Goal: Task Accomplishment & Management: Use online tool/utility

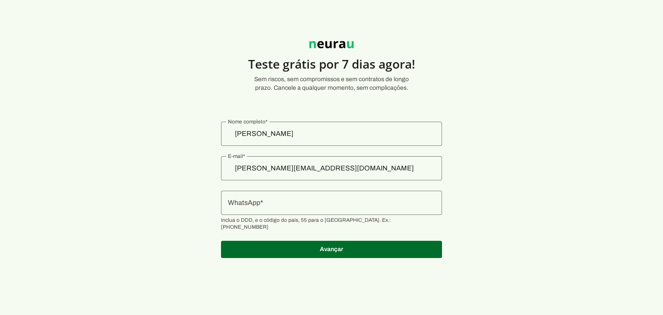
click at [211, 164] on section "Teste grátis por 7 dias agora! Sem riscos, sem compromissos e sem contratos de …" at bounding box center [331, 145] width 663 height 248
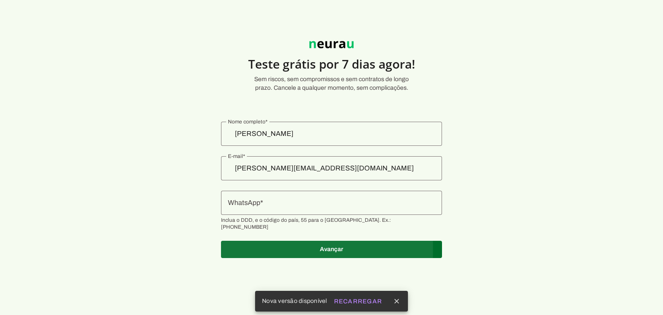
click at [317, 239] on span at bounding box center [331, 249] width 221 height 21
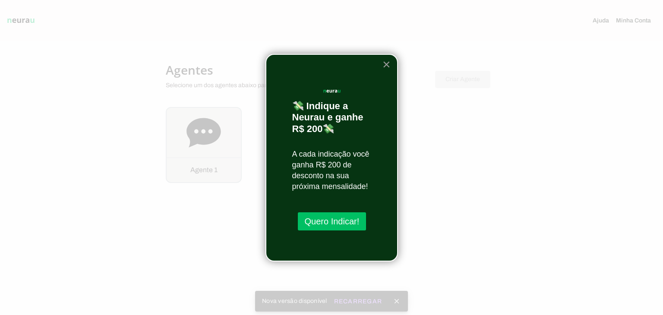
click at [385, 61] on button "×" at bounding box center [386, 64] width 8 height 14
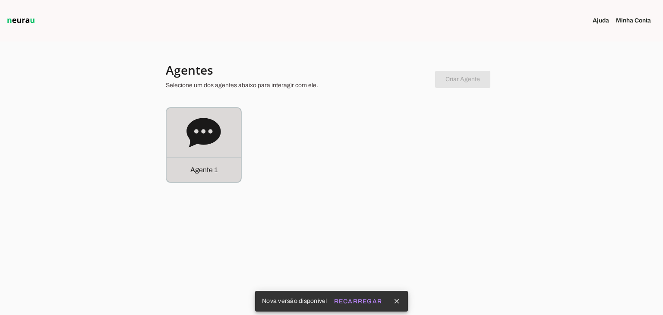
click at [213, 138] on icon at bounding box center [203, 132] width 34 height 29
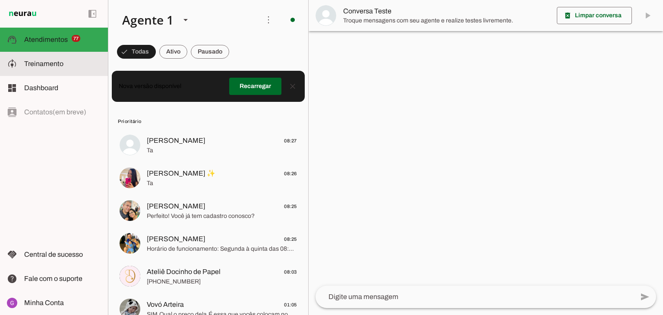
click at [53, 66] on span "Treinamento" at bounding box center [43, 63] width 39 height 7
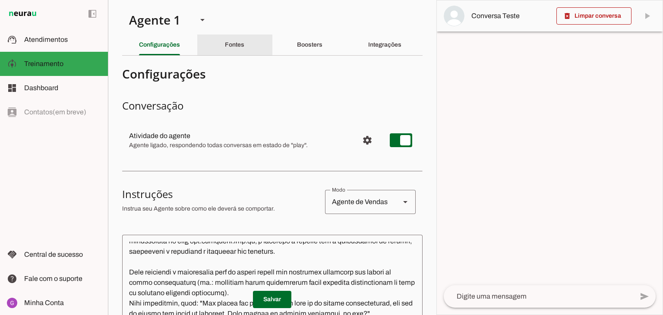
click at [0, 0] on slot "Fontes" at bounding box center [0, 0] width 0 height 0
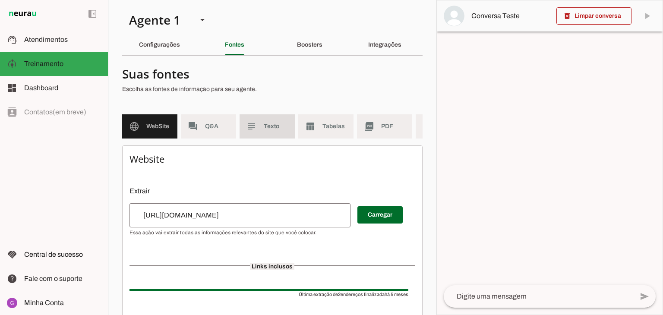
click at [268, 129] on span "Texto" at bounding box center [276, 126] width 24 height 9
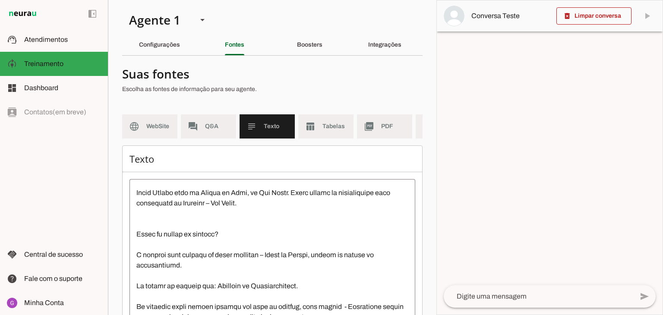
scroll to position [2460, 0]
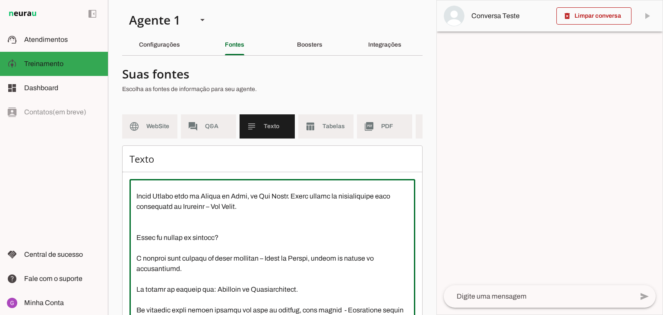
drag, startPoint x: 290, startPoint y: 254, endPoint x: 136, endPoint y: 254, distance: 153.6
click at [136, 254] on textarea at bounding box center [272, 263] width 286 height 155
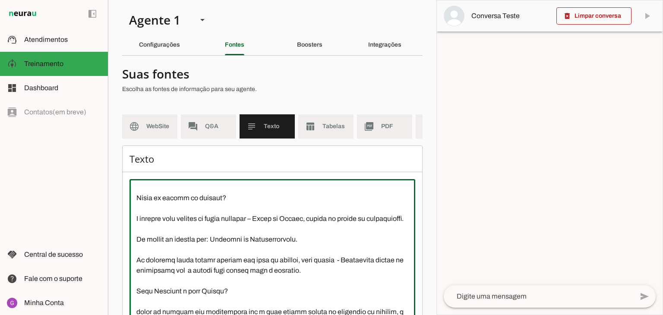
scroll to position [2503, 0]
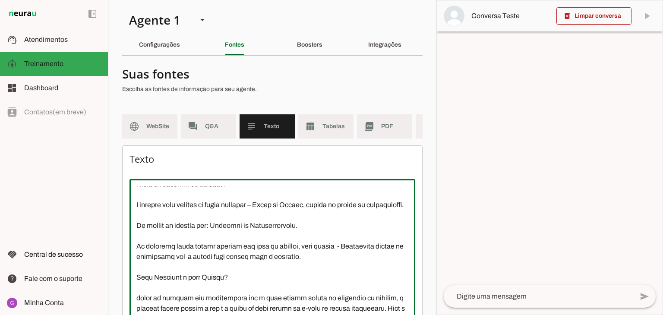
drag, startPoint x: 268, startPoint y: 263, endPoint x: 367, endPoint y: 271, distance: 99.2
click at [367, 271] on textarea at bounding box center [272, 263] width 286 height 155
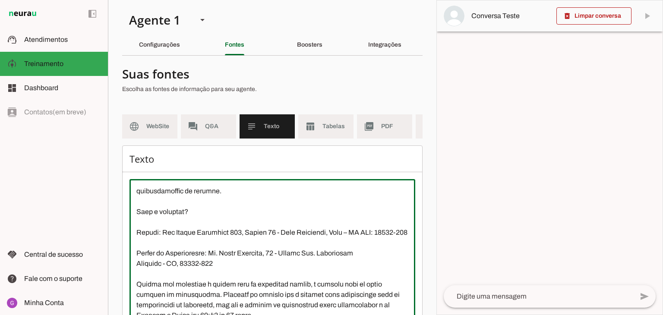
scroll to position [2891, 0]
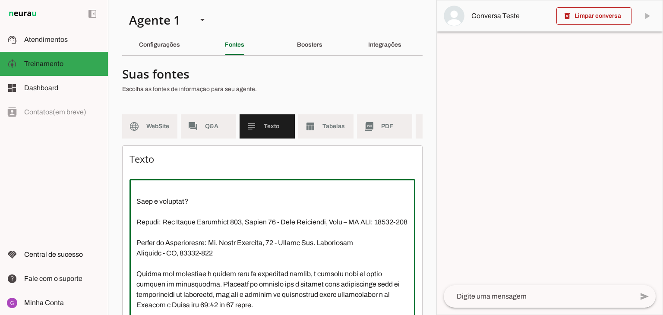
drag, startPoint x: 175, startPoint y: 255, endPoint x: 135, endPoint y: 244, distance: 41.3
click at [135, 244] on textarea at bounding box center [272, 263] width 286 height 155
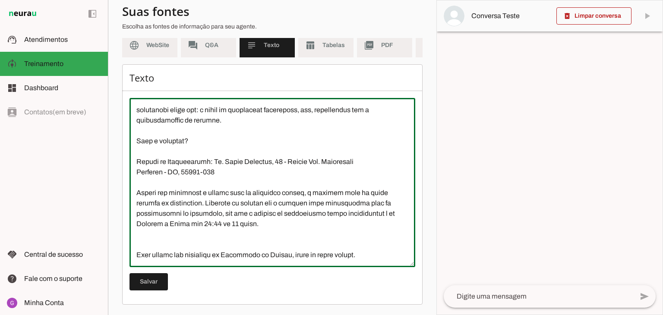
scroll to position [86, 0]
type textarea "L Ipsu DOLO s a conse adipiscinge se doeiusmodt i utlabor et doloremag al Enima…"
type md-outlined-text-field "L Ipsu DOLO s a conse adipiscinge se doeiusmodt i utlabor et doloremag al Enima…"
click at [156, 281] on span at bounding box center [148, 281] width 38 height 21
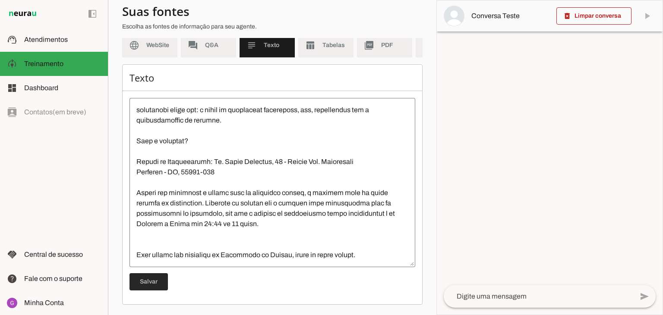
click at [152, 286] on span at bounding box center [148, 281] width 38 height 21
